Goal: Use online tool/utility

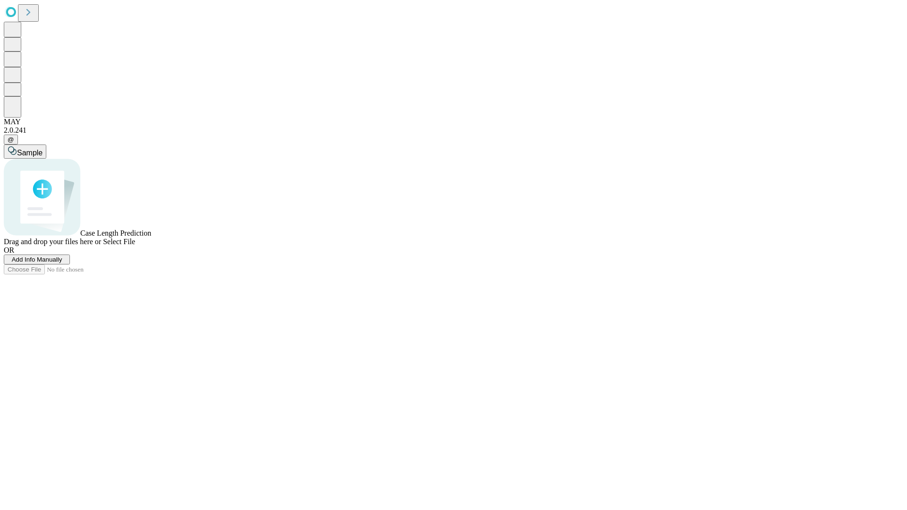
click at [62, 263] on span "Add Info Manually" at bounding box center [37, 259] width 51 height 7
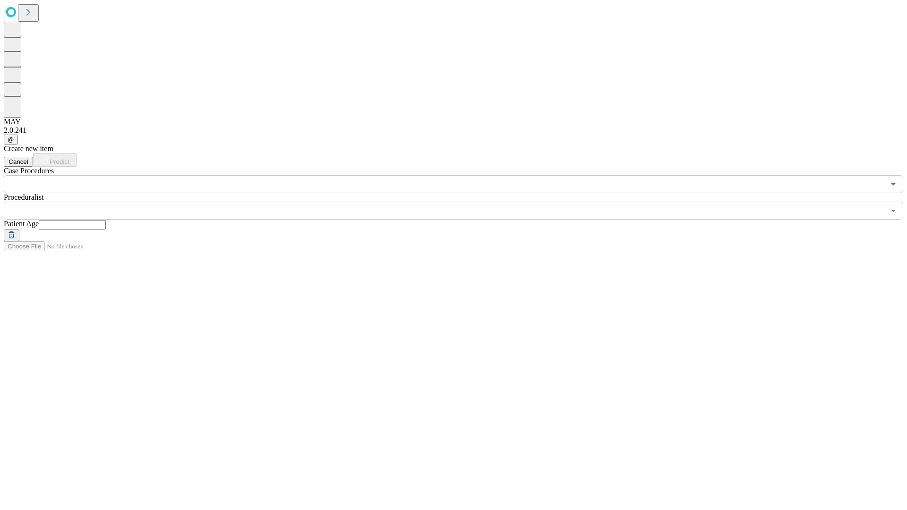
click at [106, 220] on input "text" at bounding box center [72, 224] width 67 height 9
type input "**"
click at [460, 202] on input "text" at bounding box center [444, 211] width 881 height 18
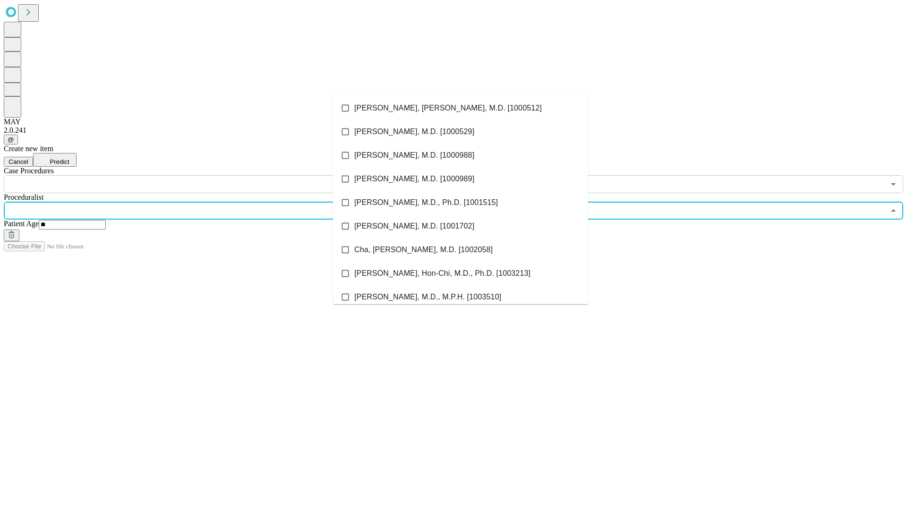
click at [461, 108] on li "[PERSON_NAME], [PERSON_NAME], M.D. [1000512]" at bounding box center [460, 108] width 255 height 24
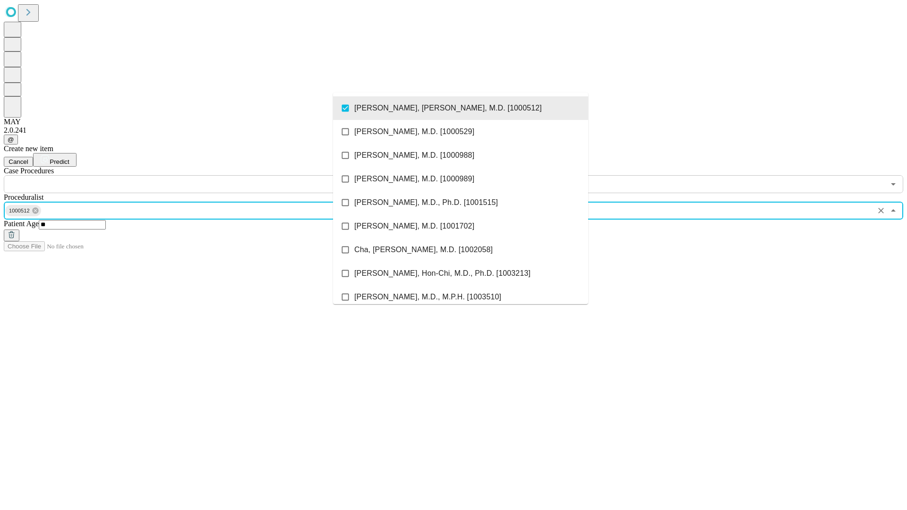
click at [199, 175] on input "text" at bounding box center [444, 184] width 881 height 18
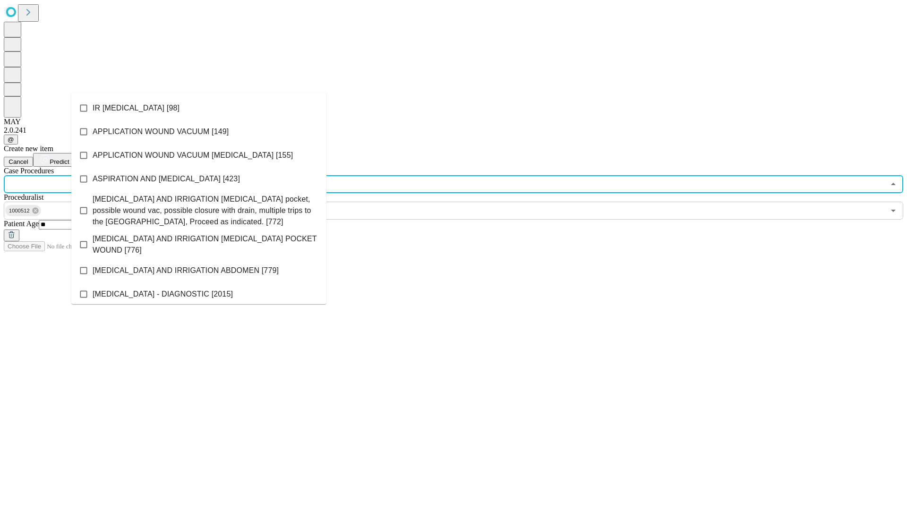
click at [199, 108] on li "IR [MEDICAL_DATA] [98]" at bounding box center [198, 108] width 255 height 24
click at [69, 158] on span "Predict" at bounding box center [59, 161] width 19 height 7
